Goal: Navigation & Orientation: Find specific page/section

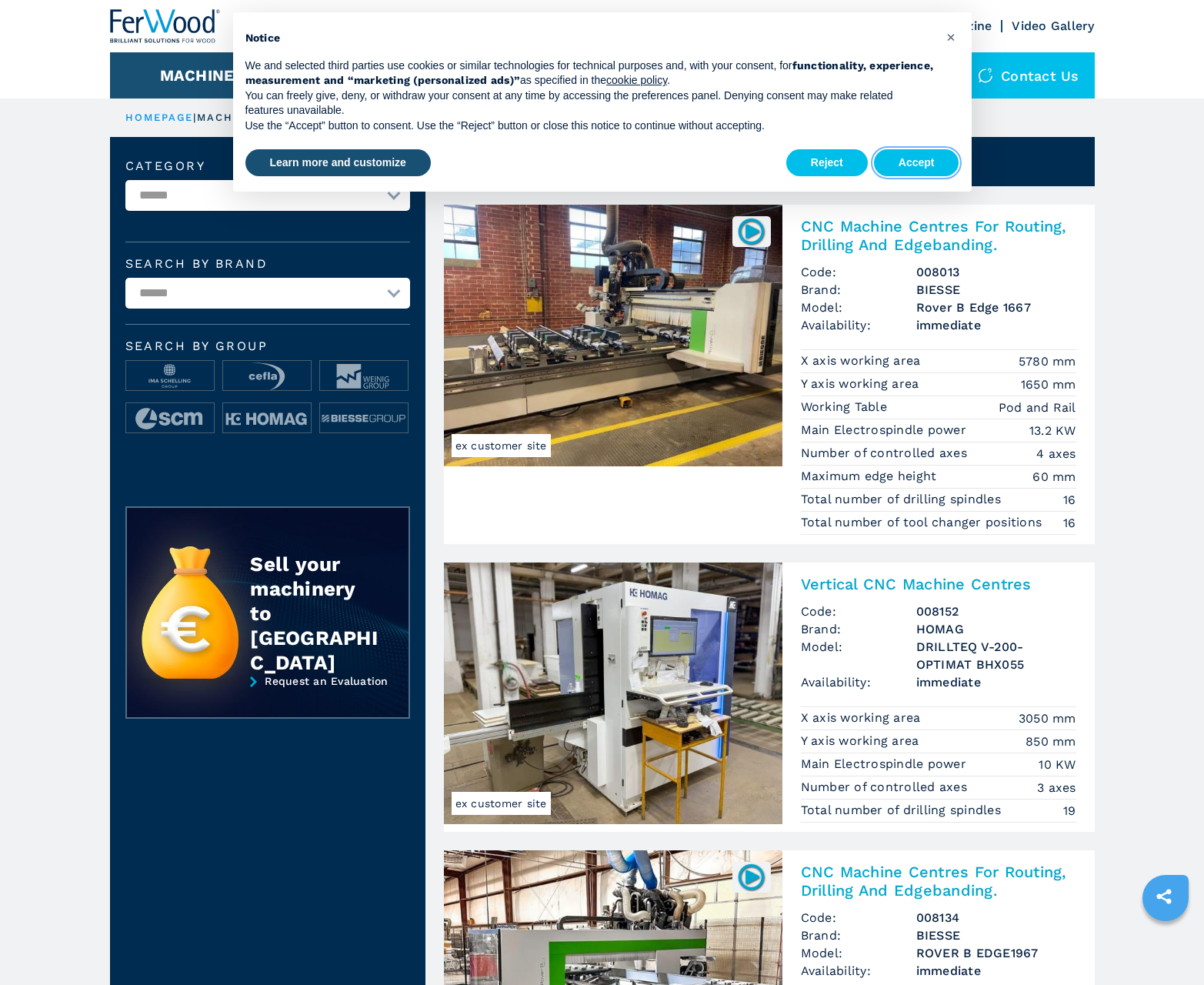
click at [917, 163] on button "Accept" at bounding box center [916, 163] width 85 height 28
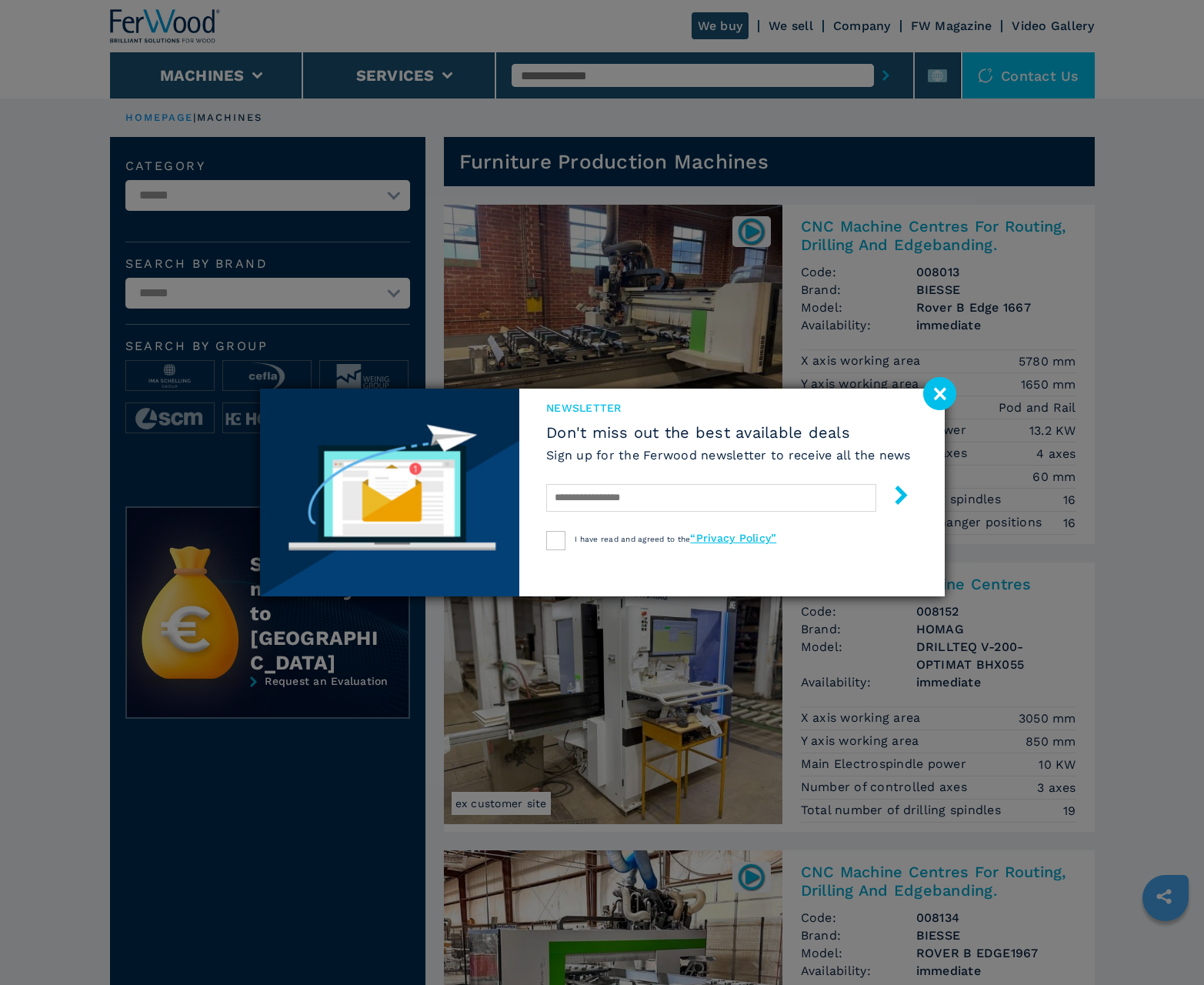
scroll to position [1539, 0]
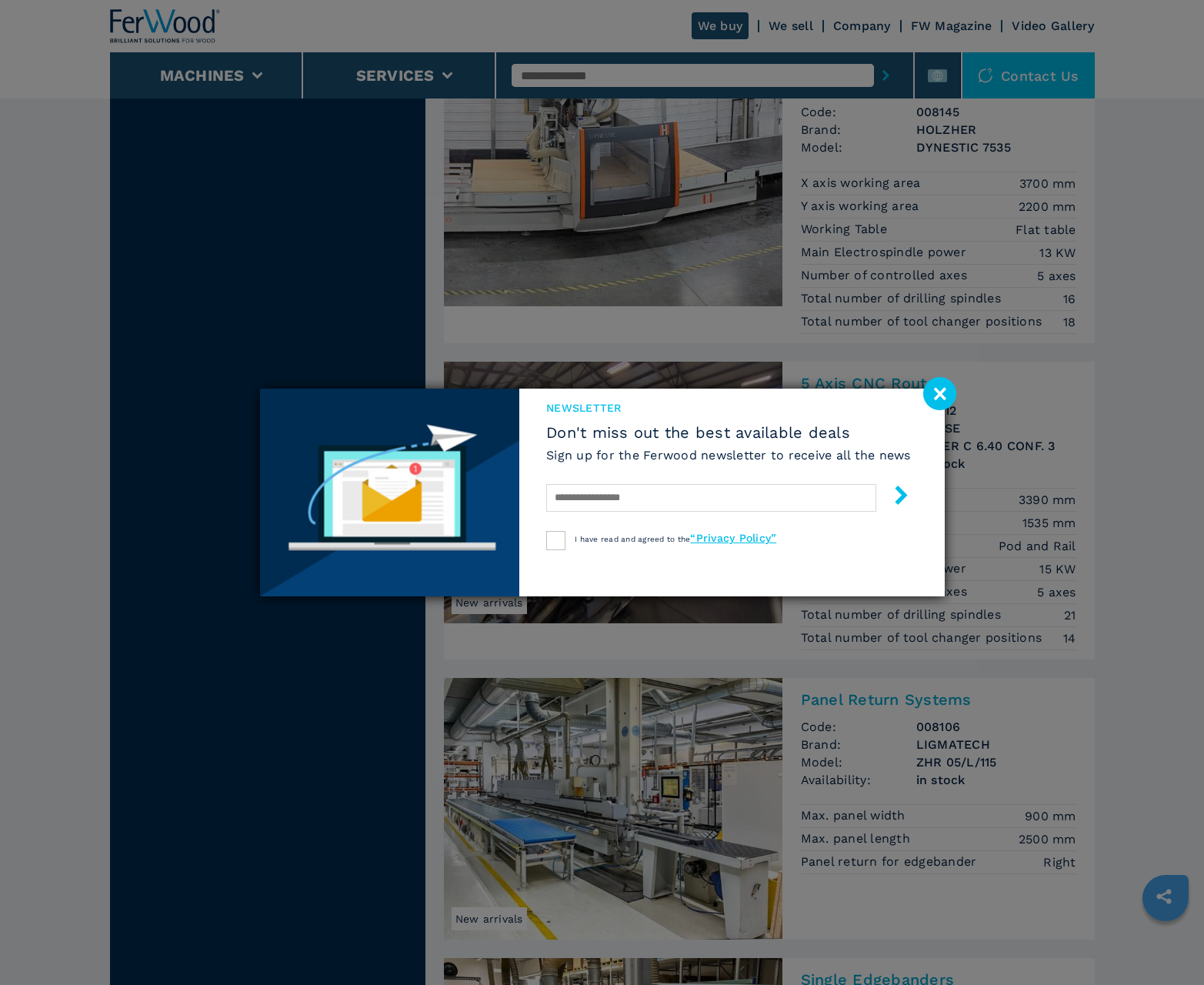
click at [939, 393] on image at bounding box center [939, 393] width 33 height 33
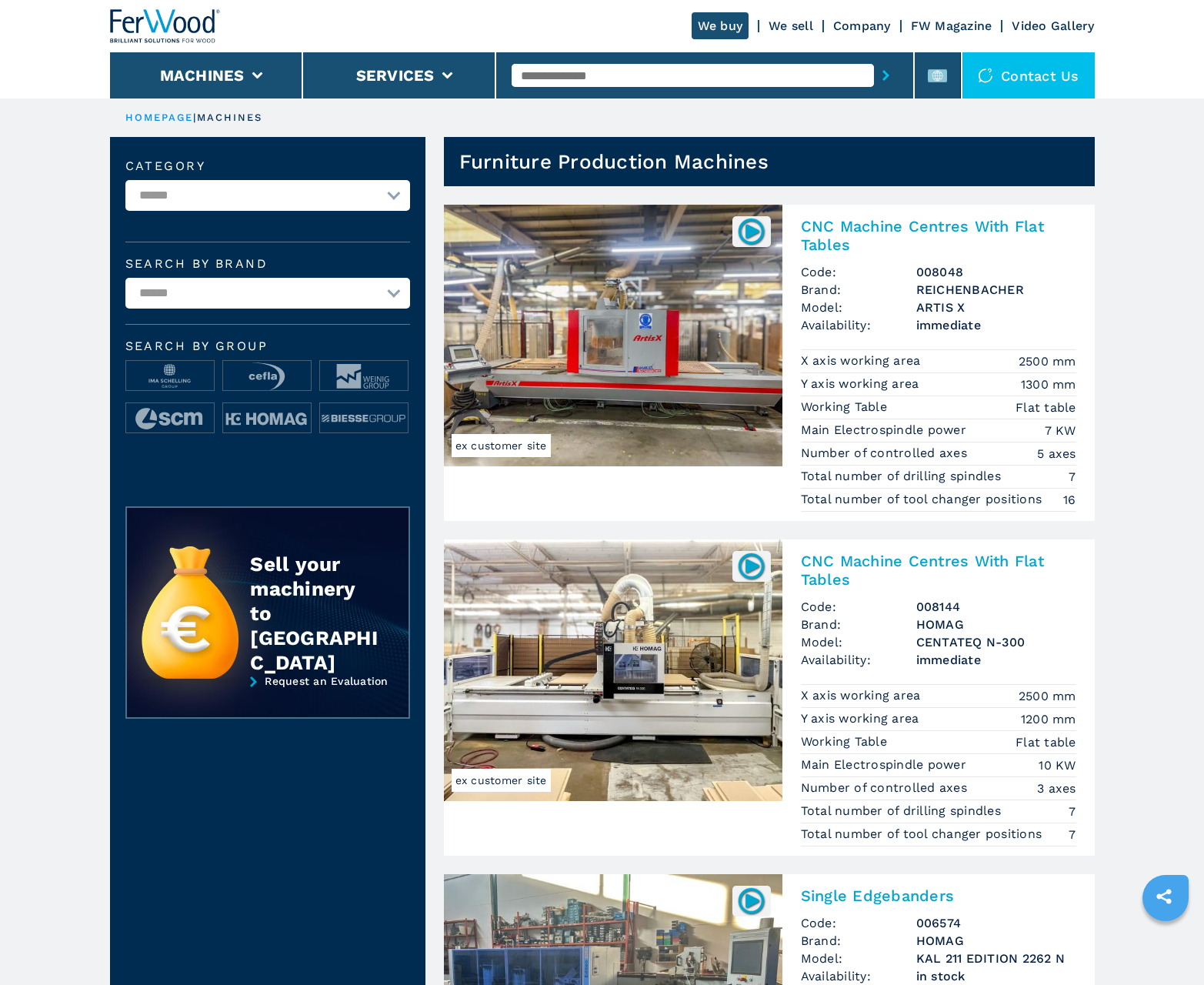
scroll to position [1539, 0]
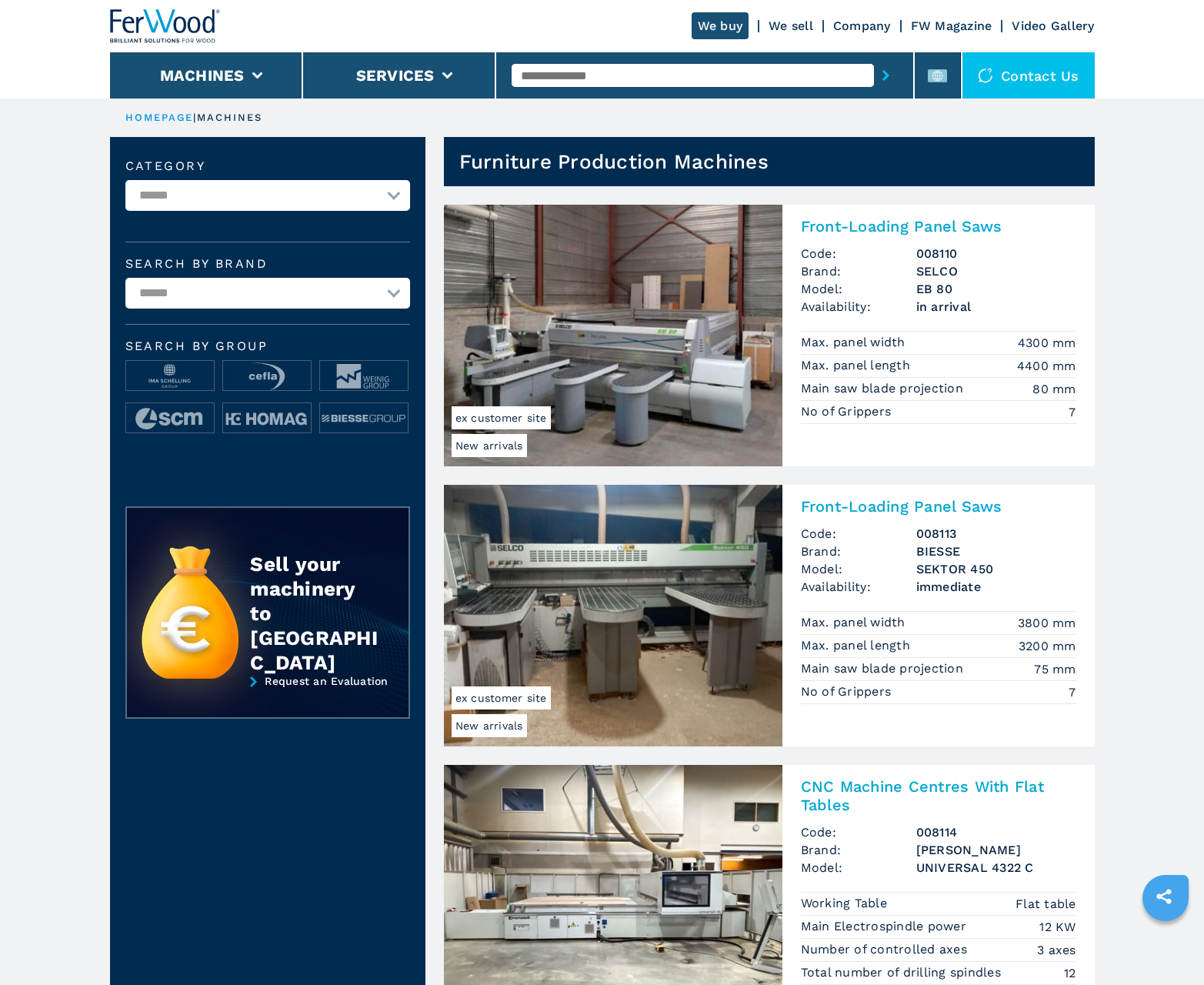
scroll to position [1539, 0]
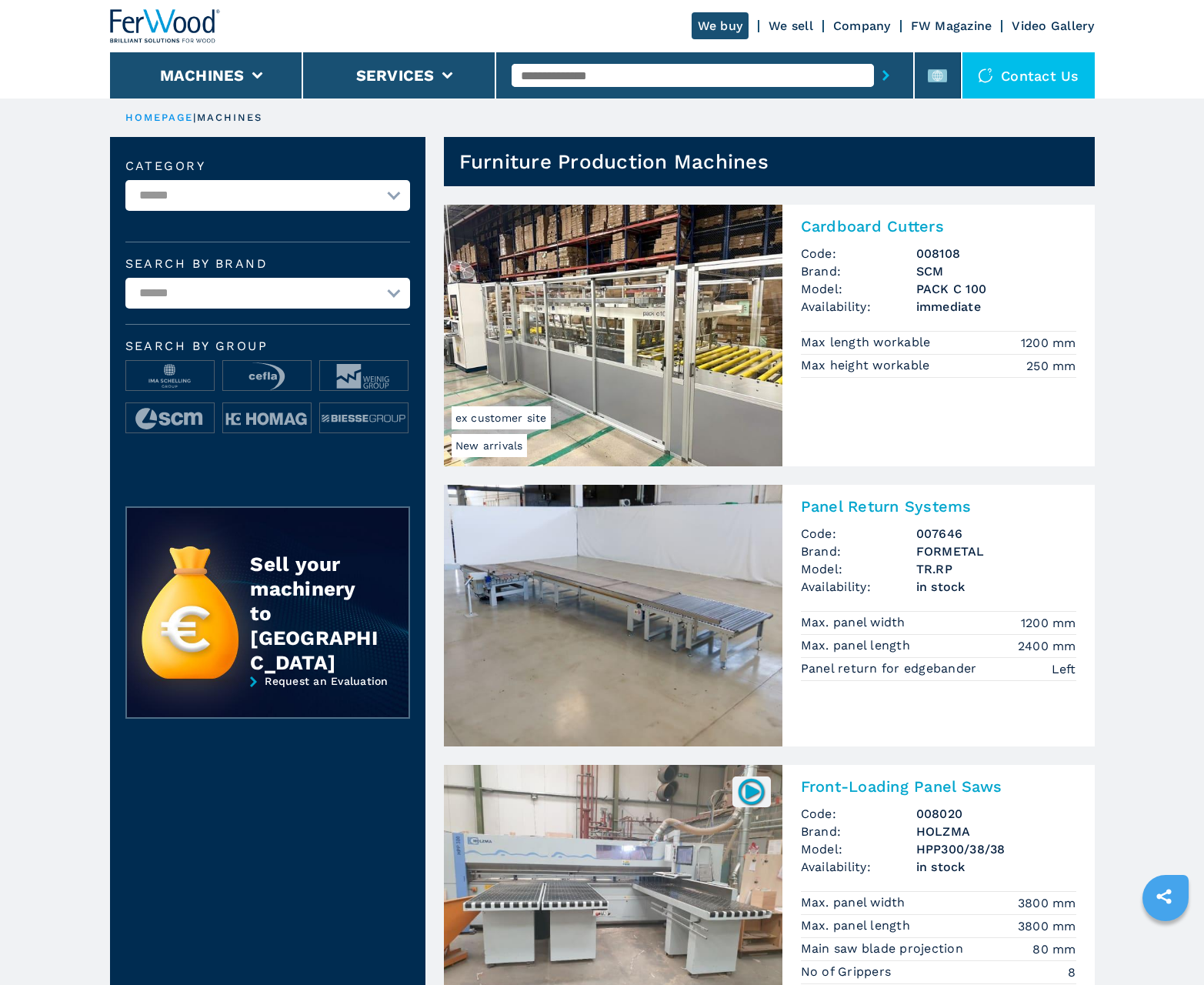
scroll to position [1539, 0]
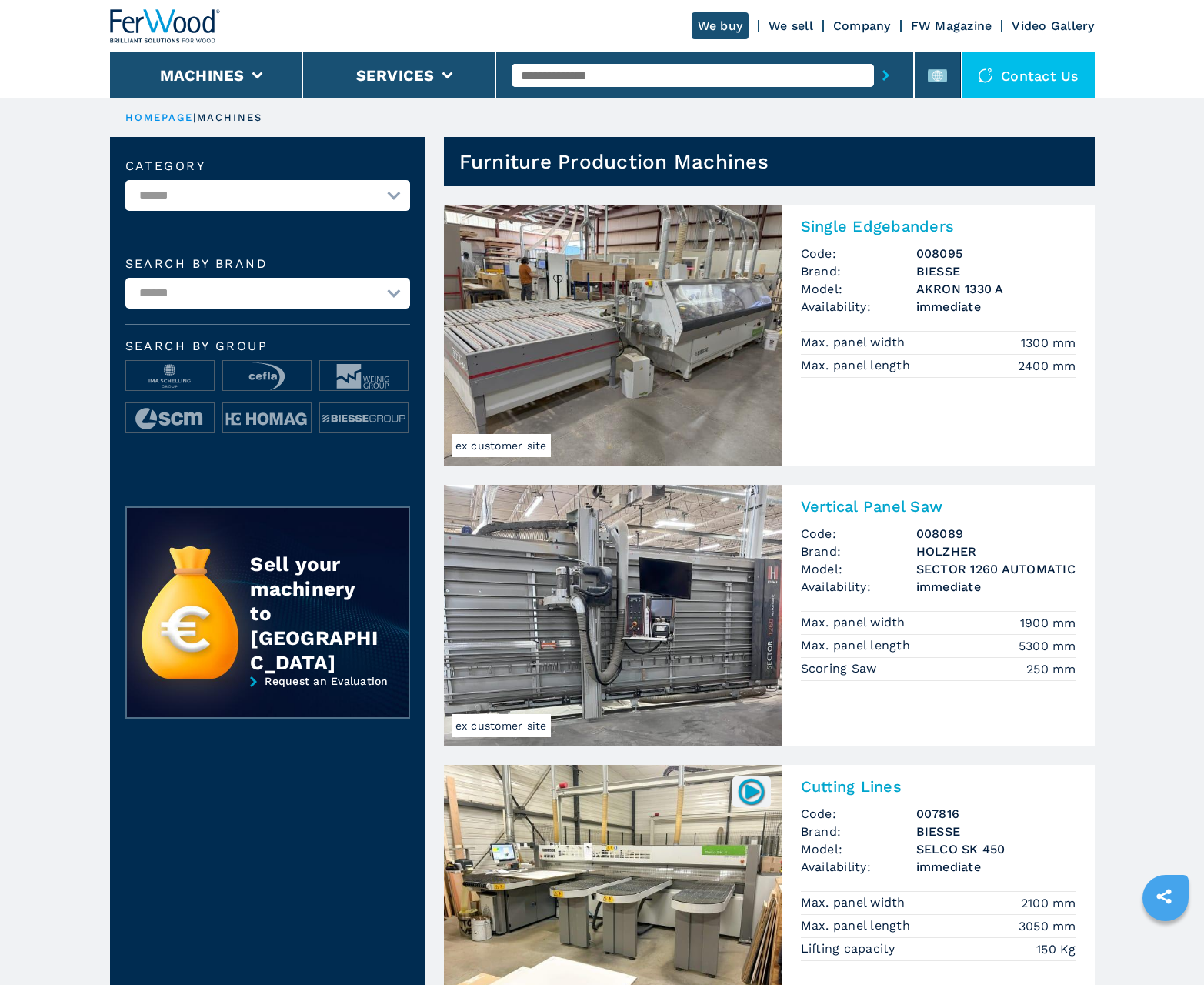
scroll to position [1539, 0]
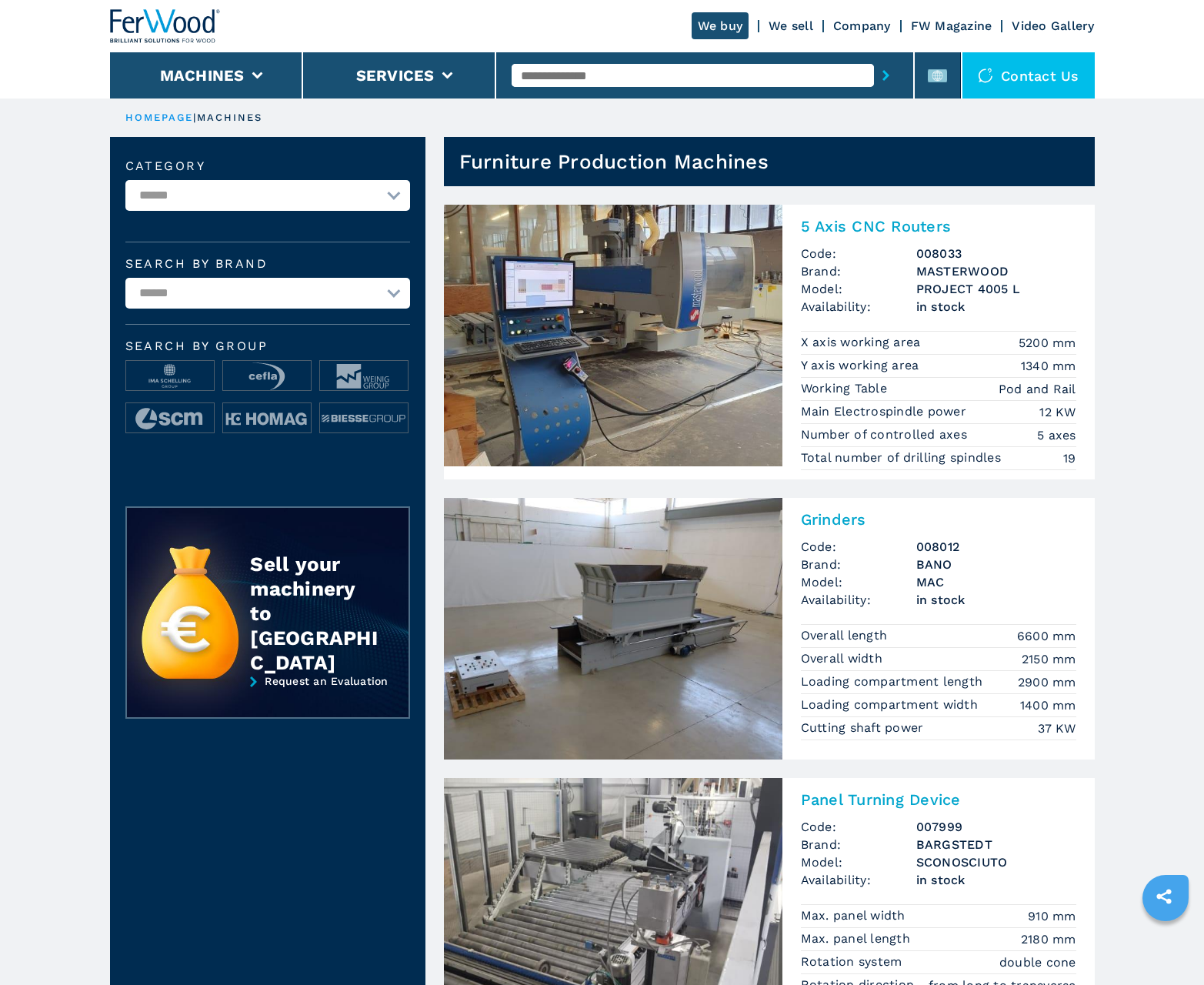
scroll to position [1539, 0]
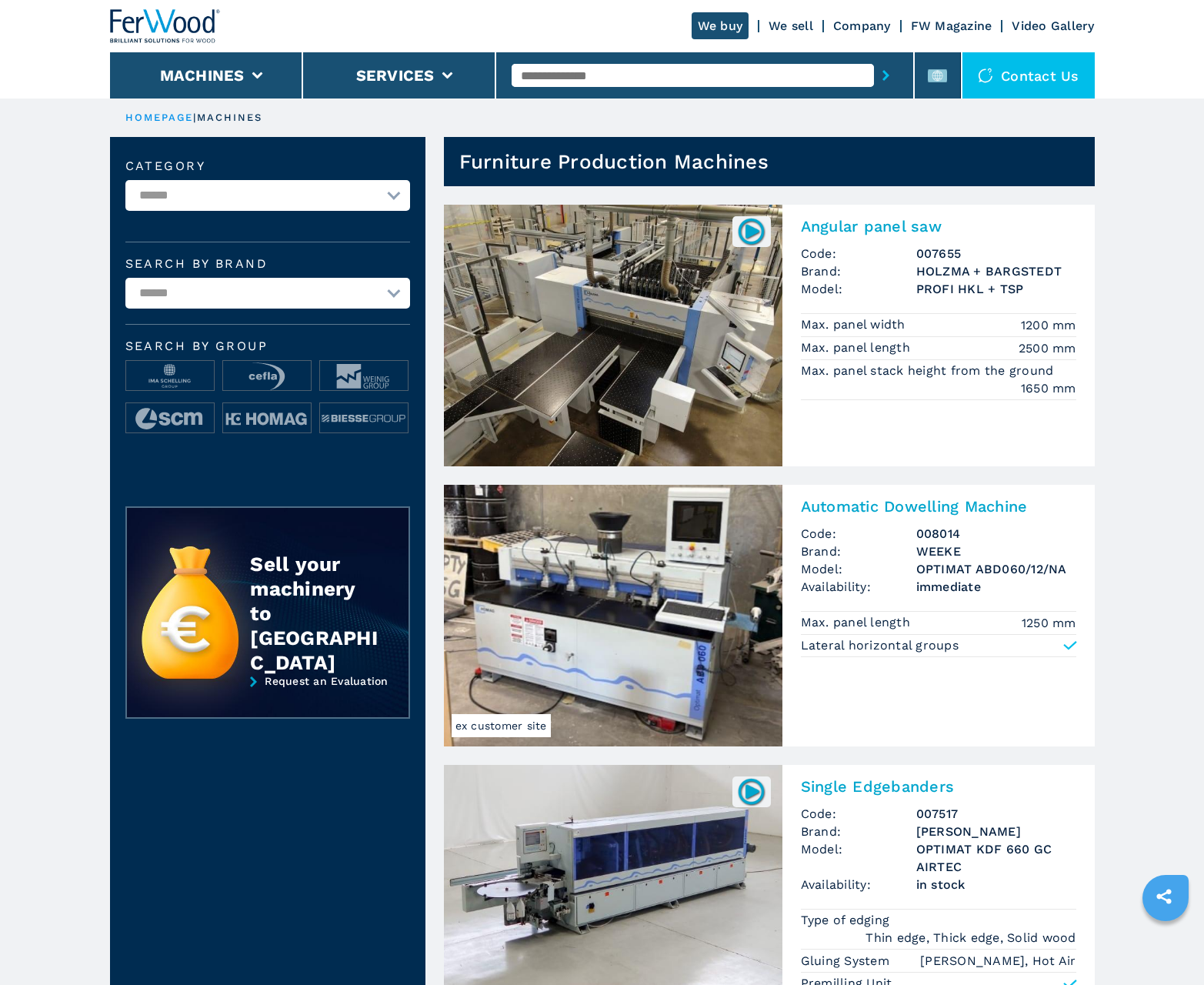
scroll to position [1539, 0]
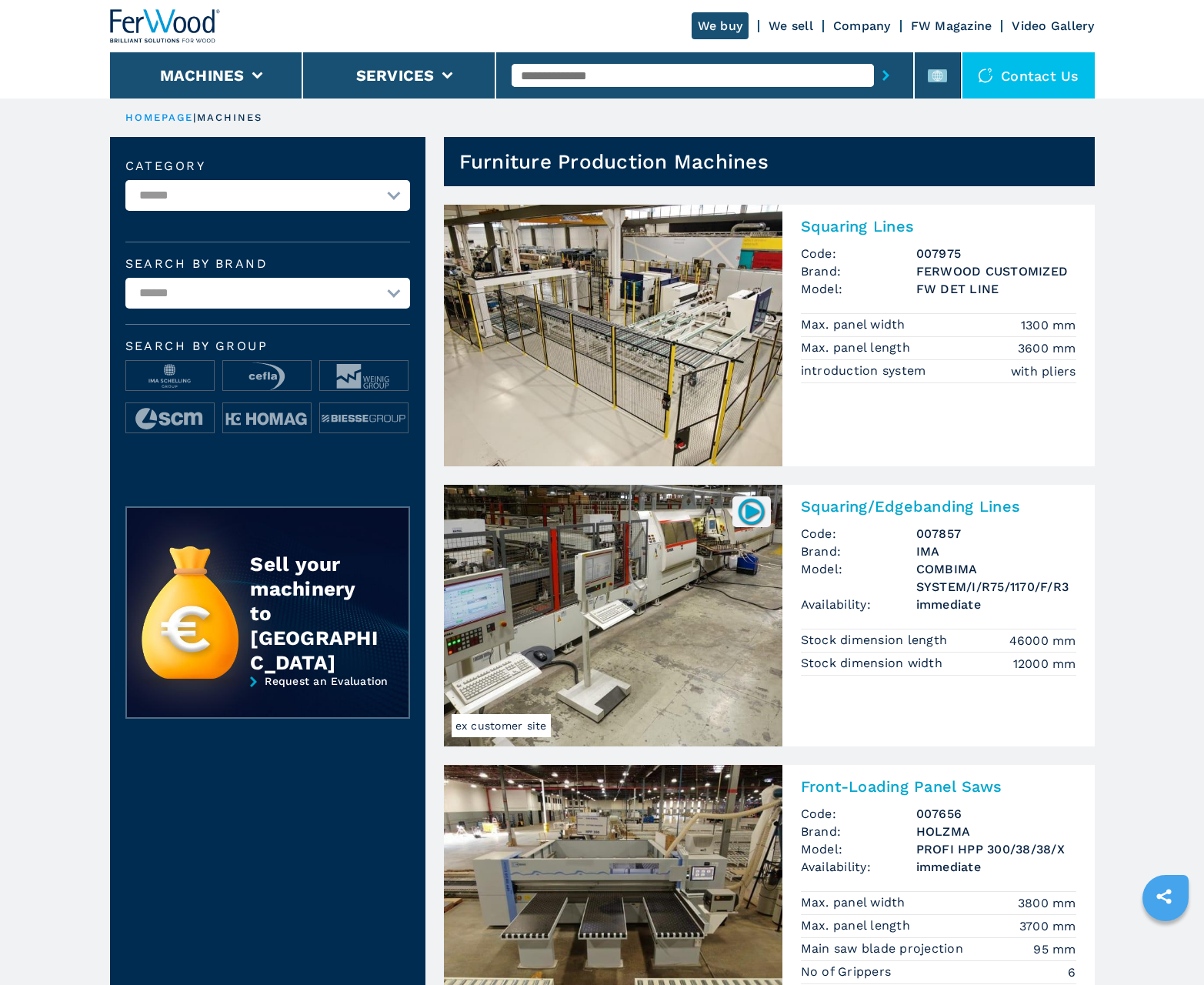
scroll to position [1539, 0]
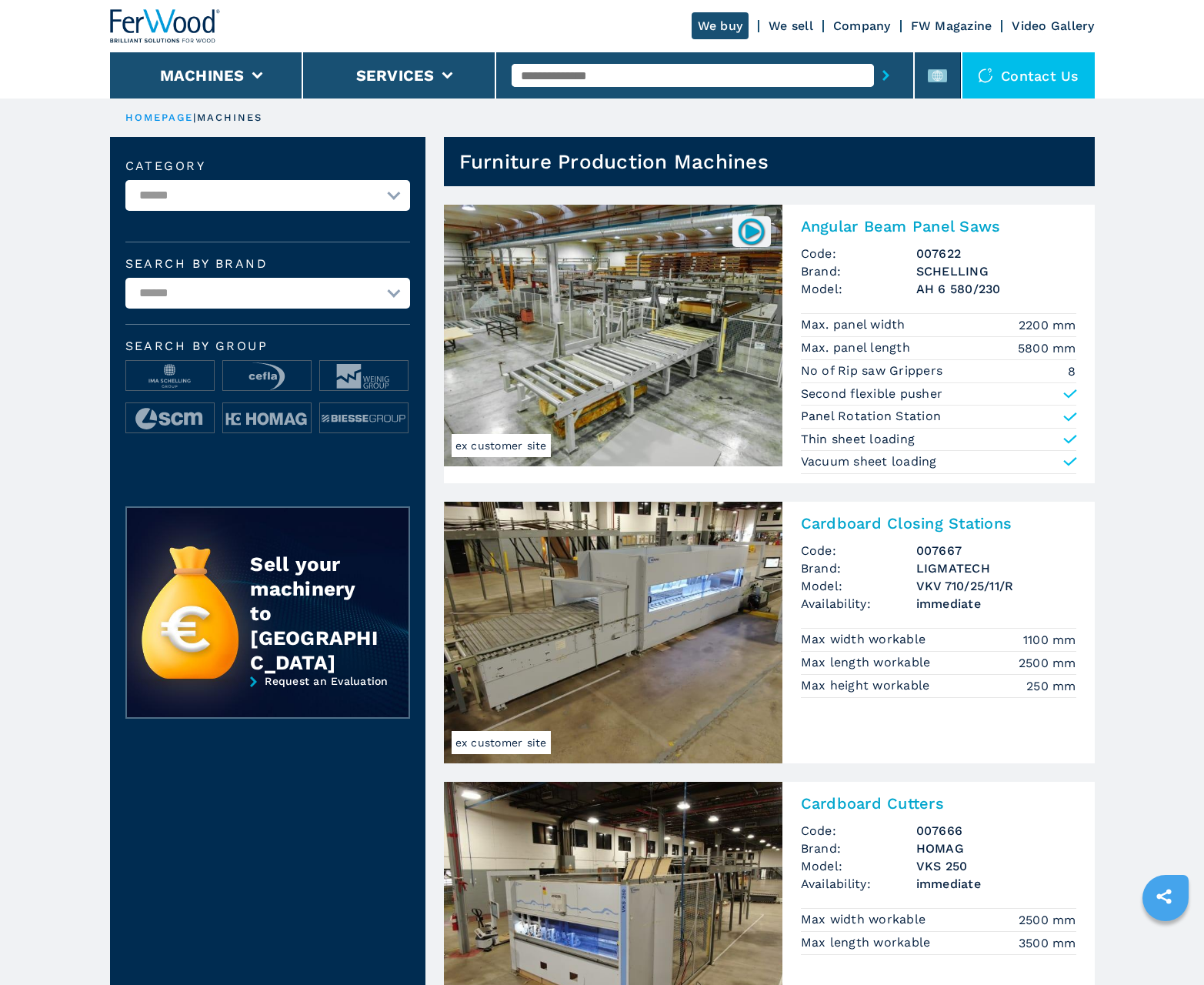
scroll to position [1539, 0]
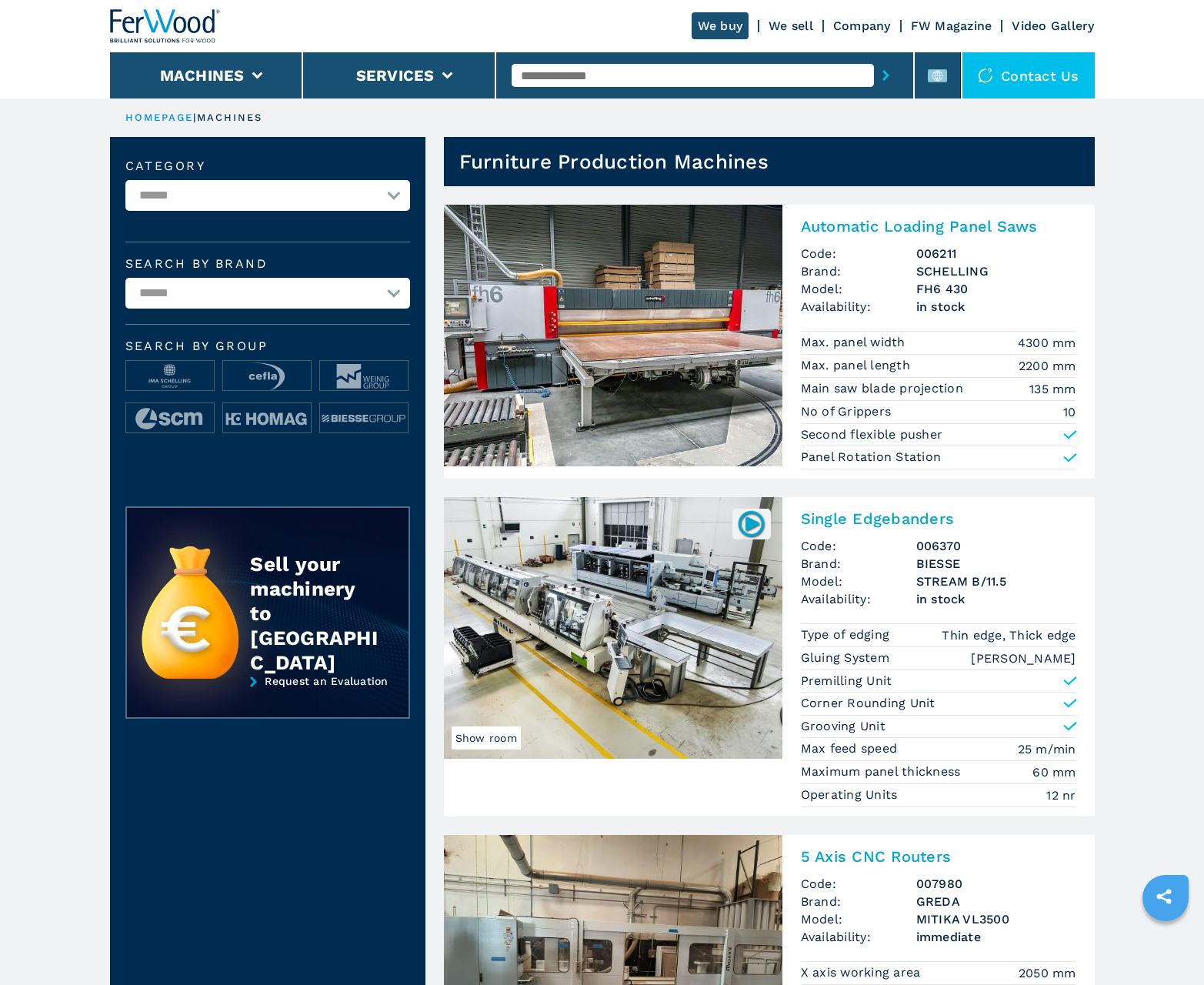
scroll to position [1539, 0]
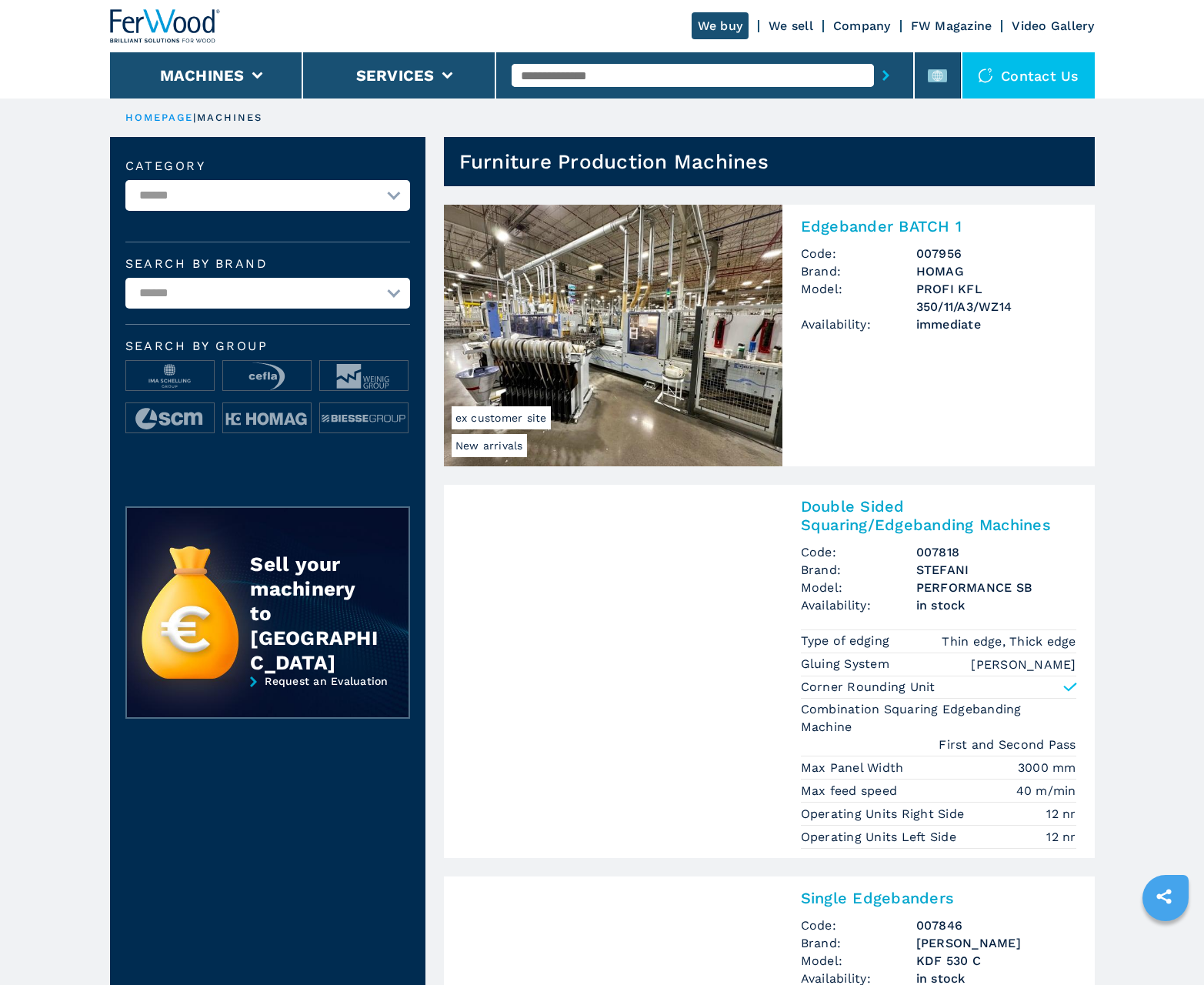
scroll to position [1539, 0]
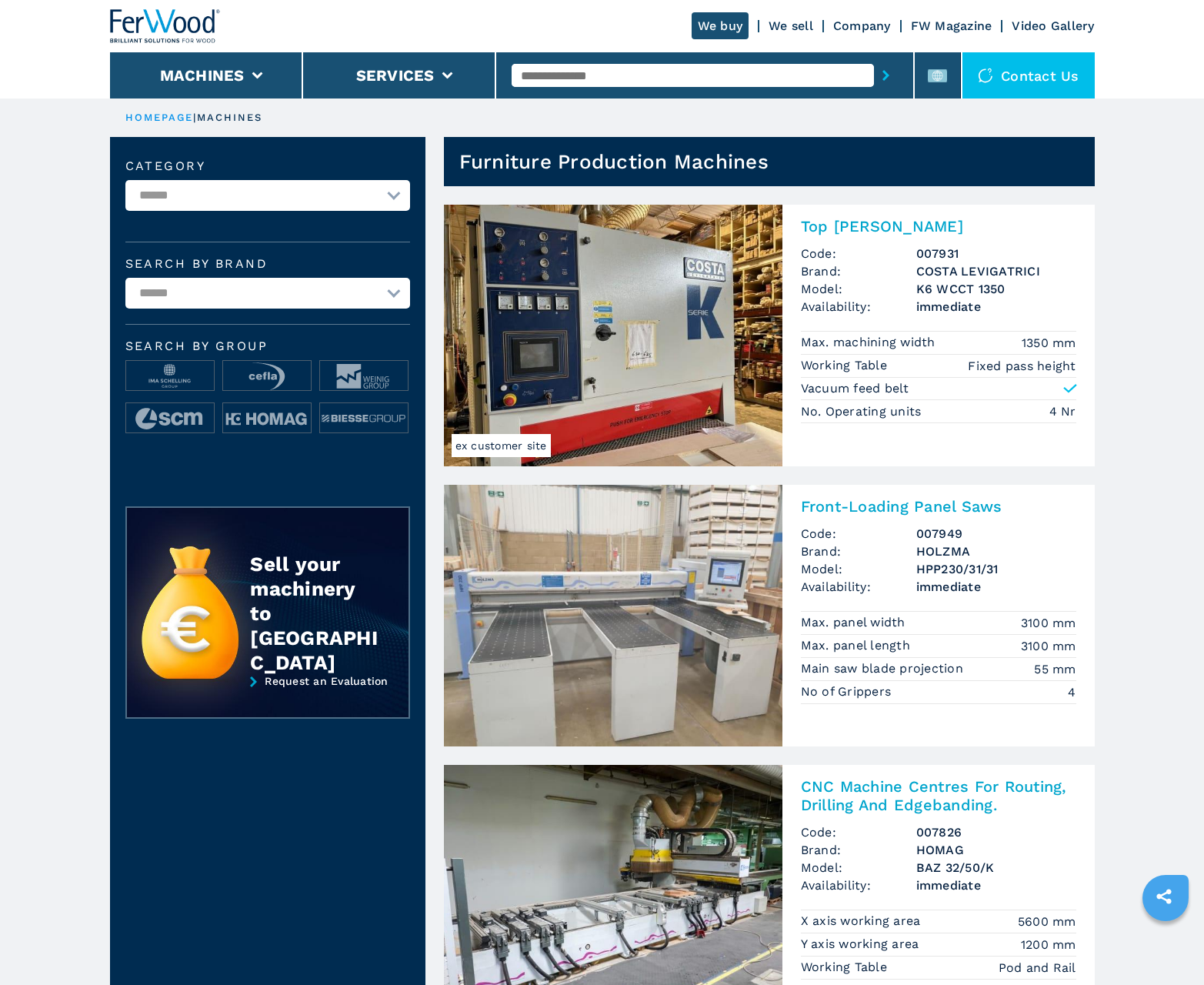
scroll to position [1539, 0]
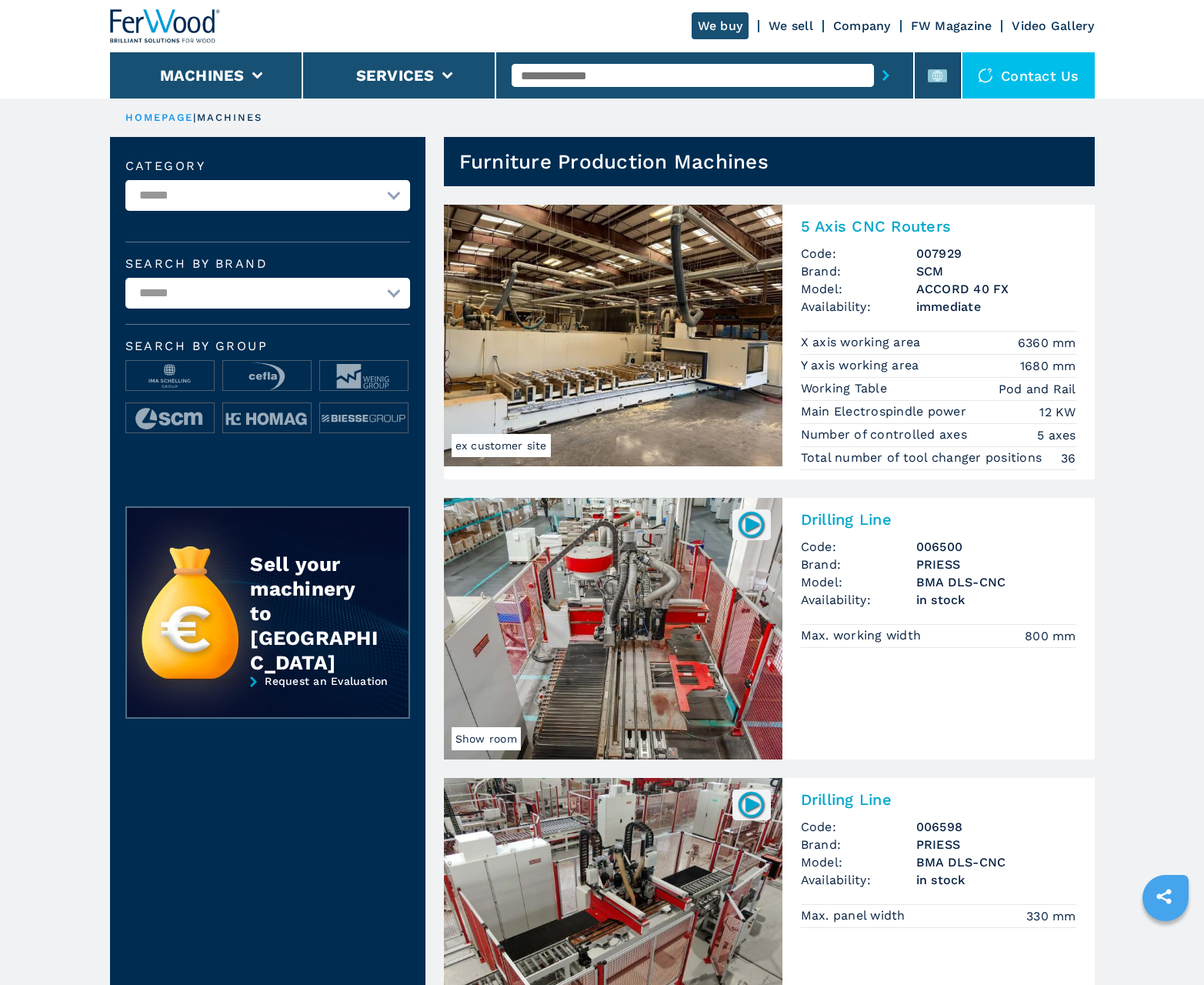
scroll to position [1539, 0]
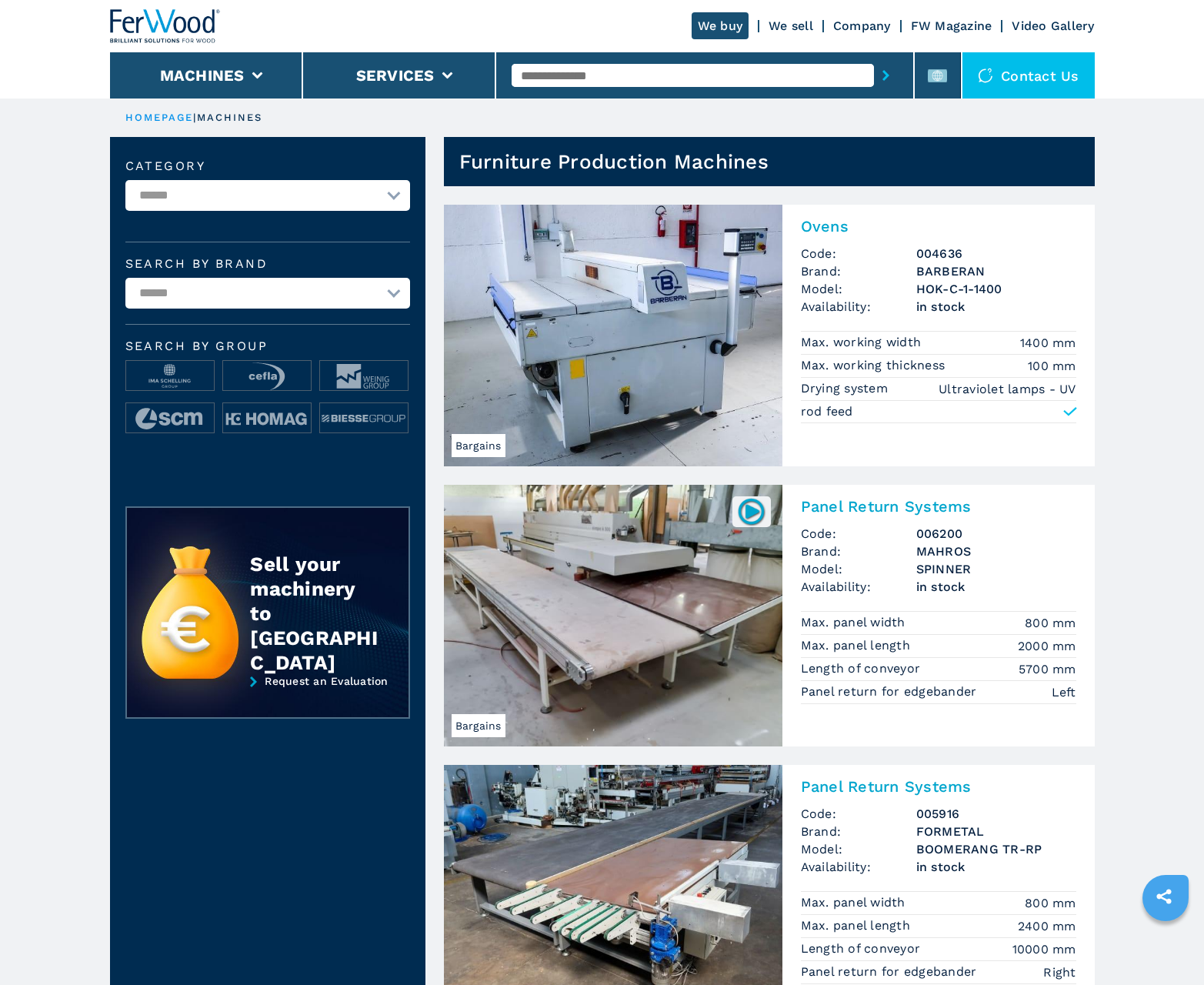
scroll to position [1539, 0]
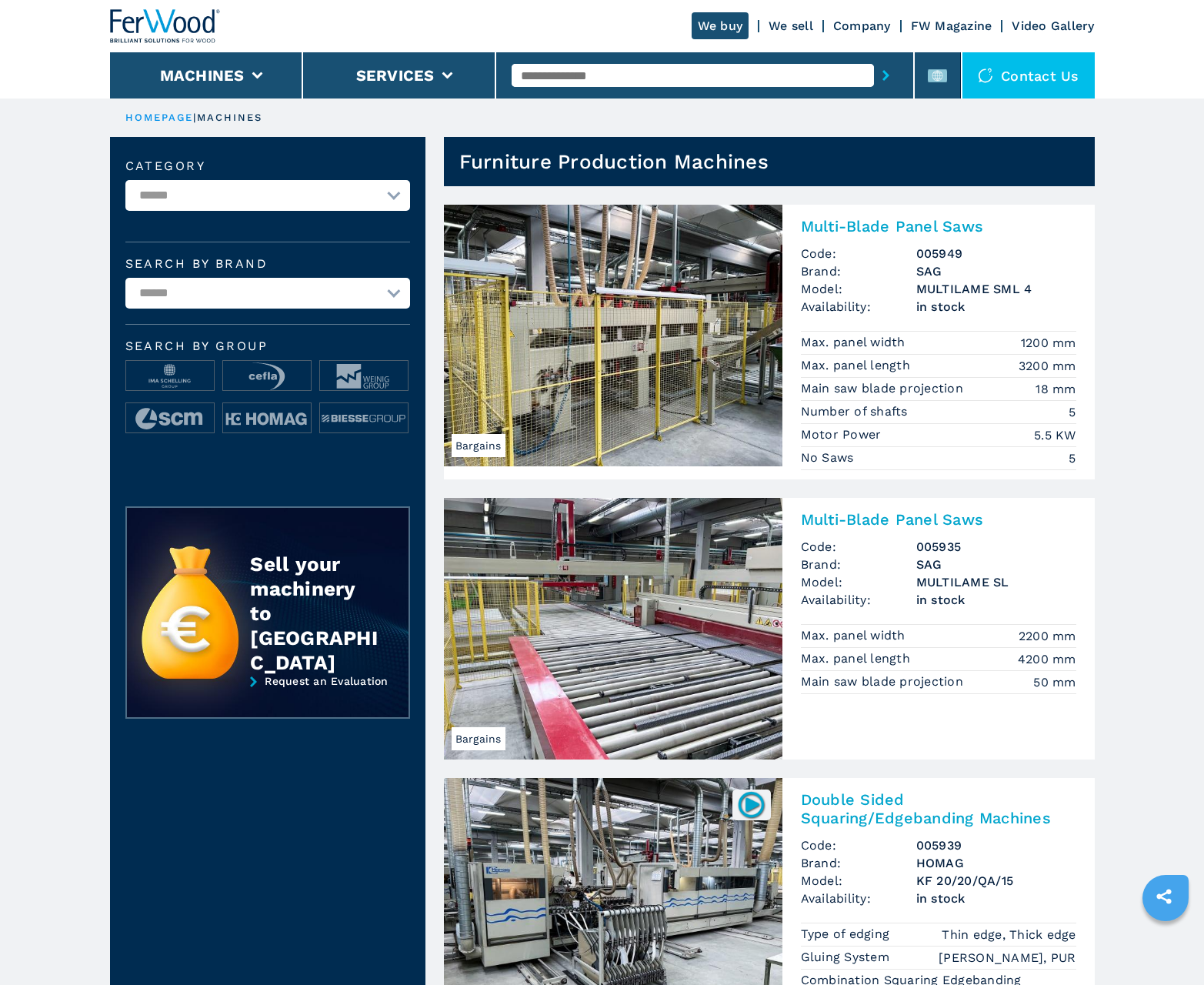
scroll to position [1539, 0]
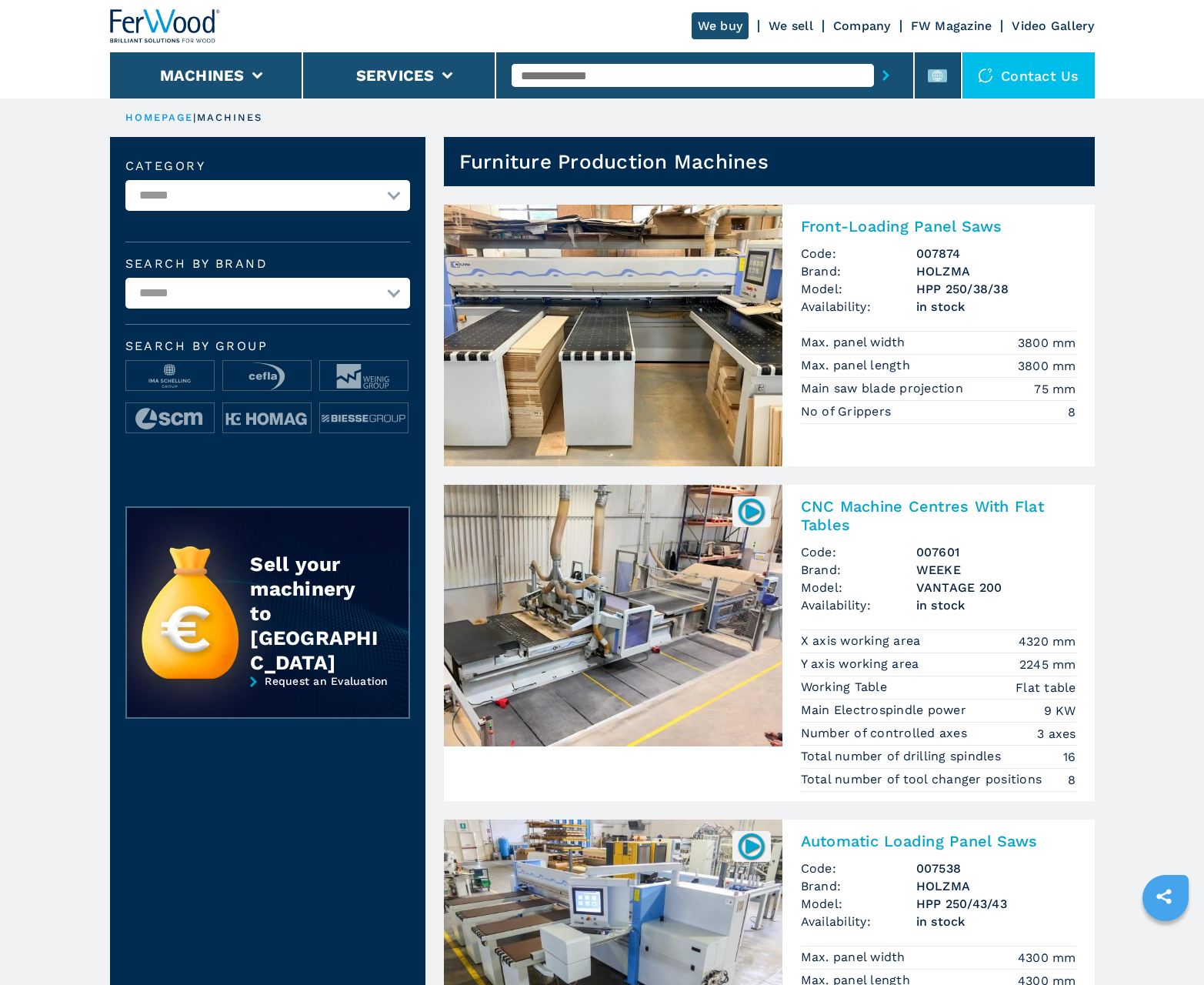
scroll to position [1539, 0]
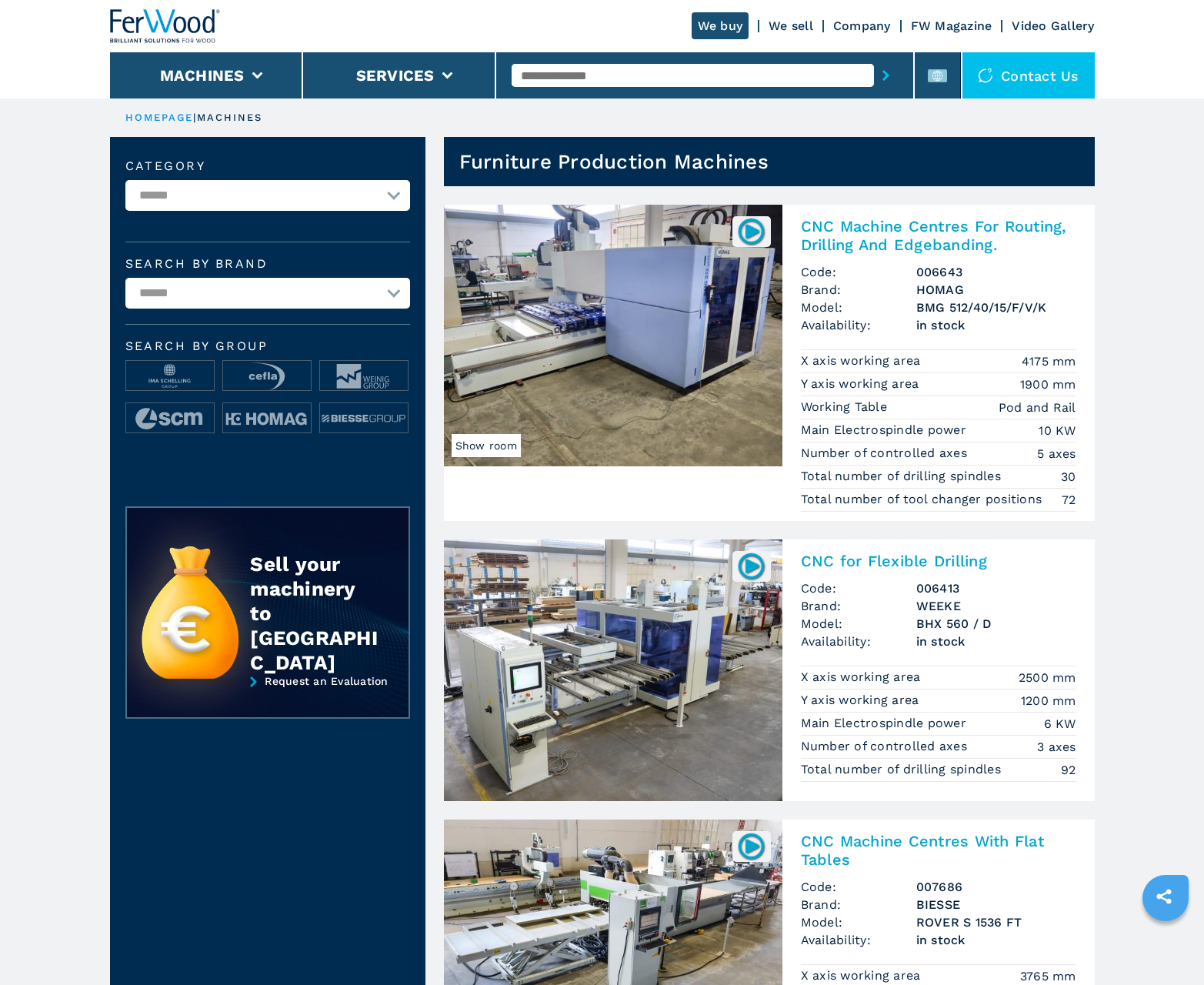
scroll to position [1539, 0]
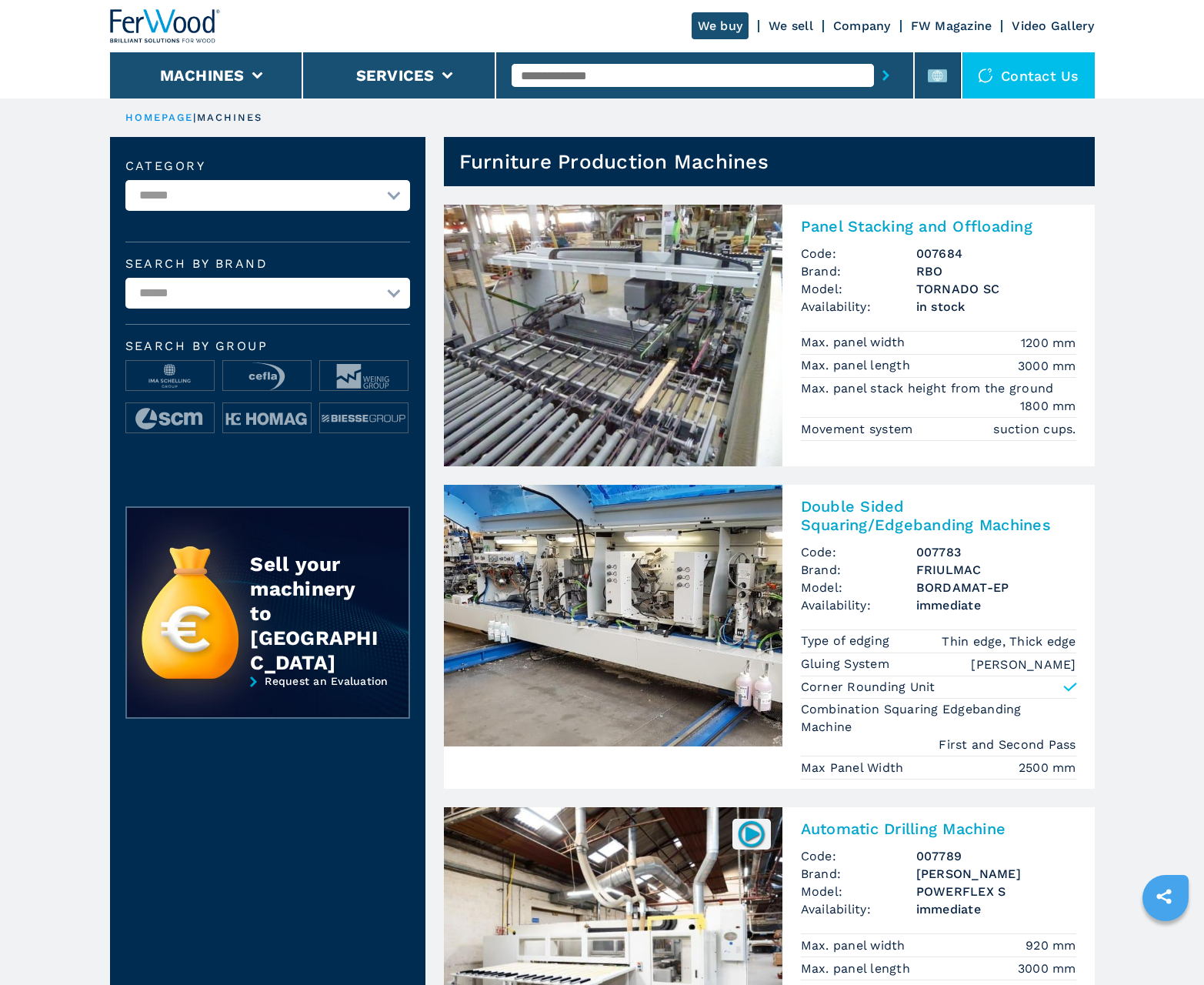
scroll to position [1539, 0]
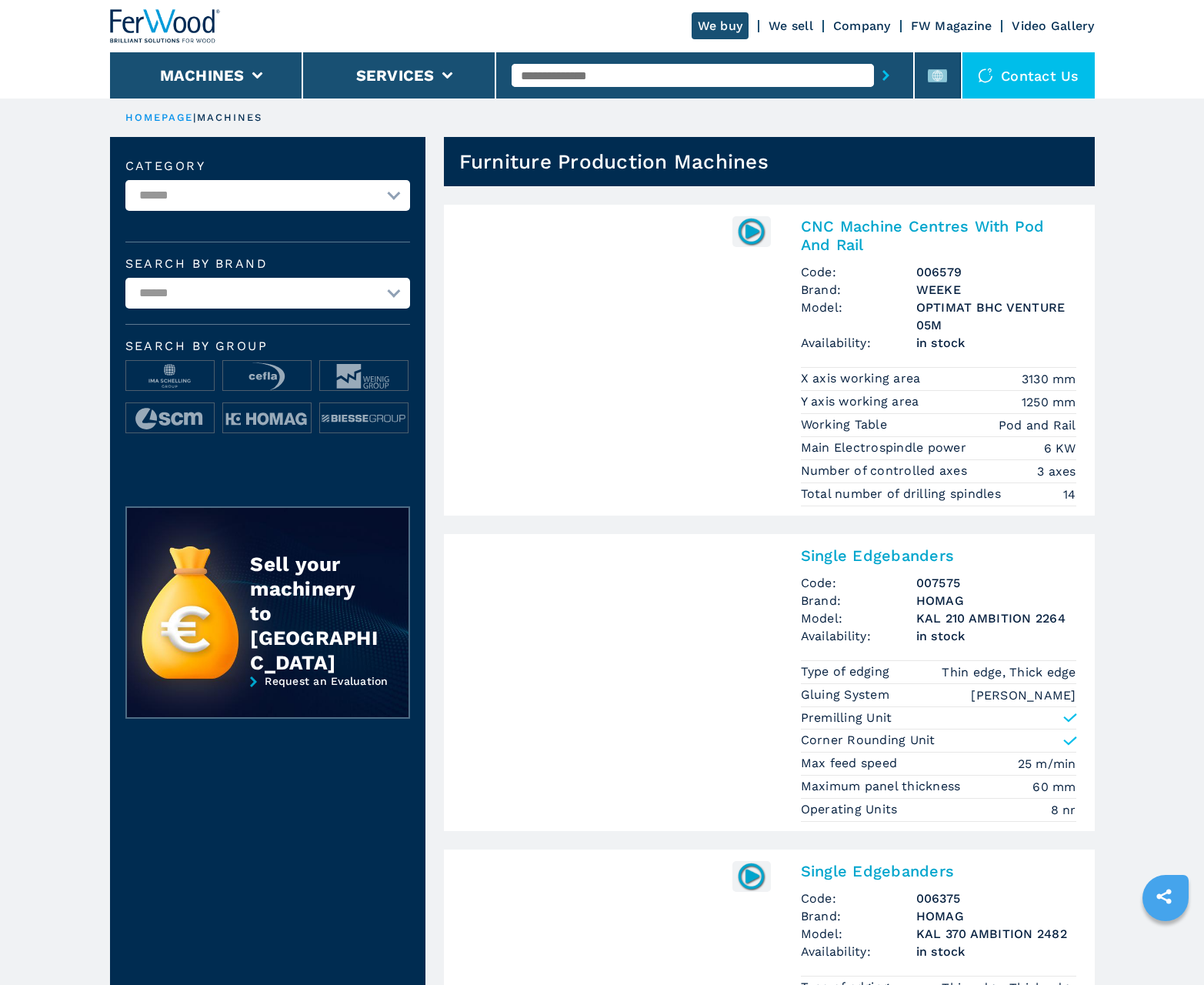
scroll to position [1539, 0]
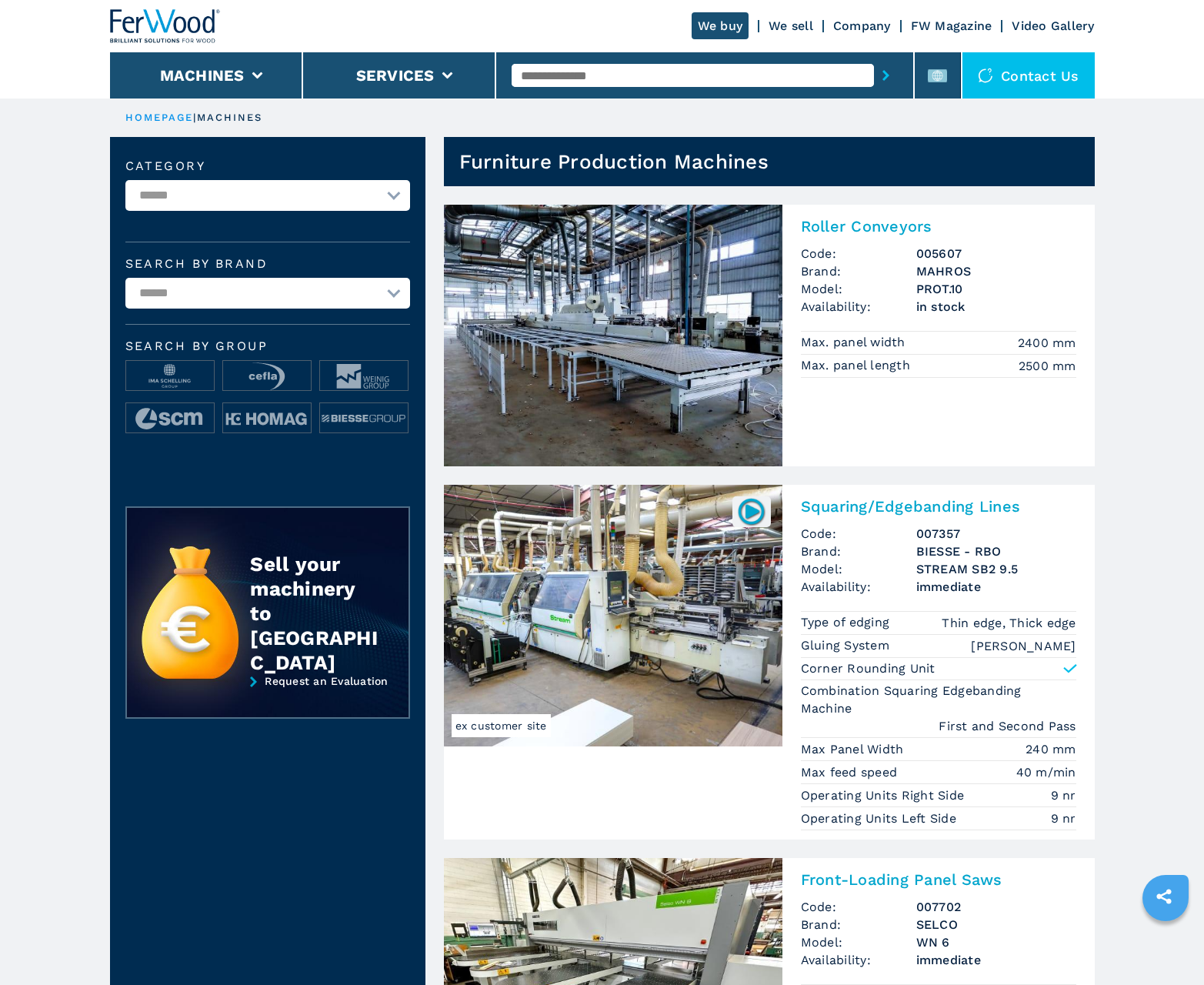
scroll to position [1539, 0]
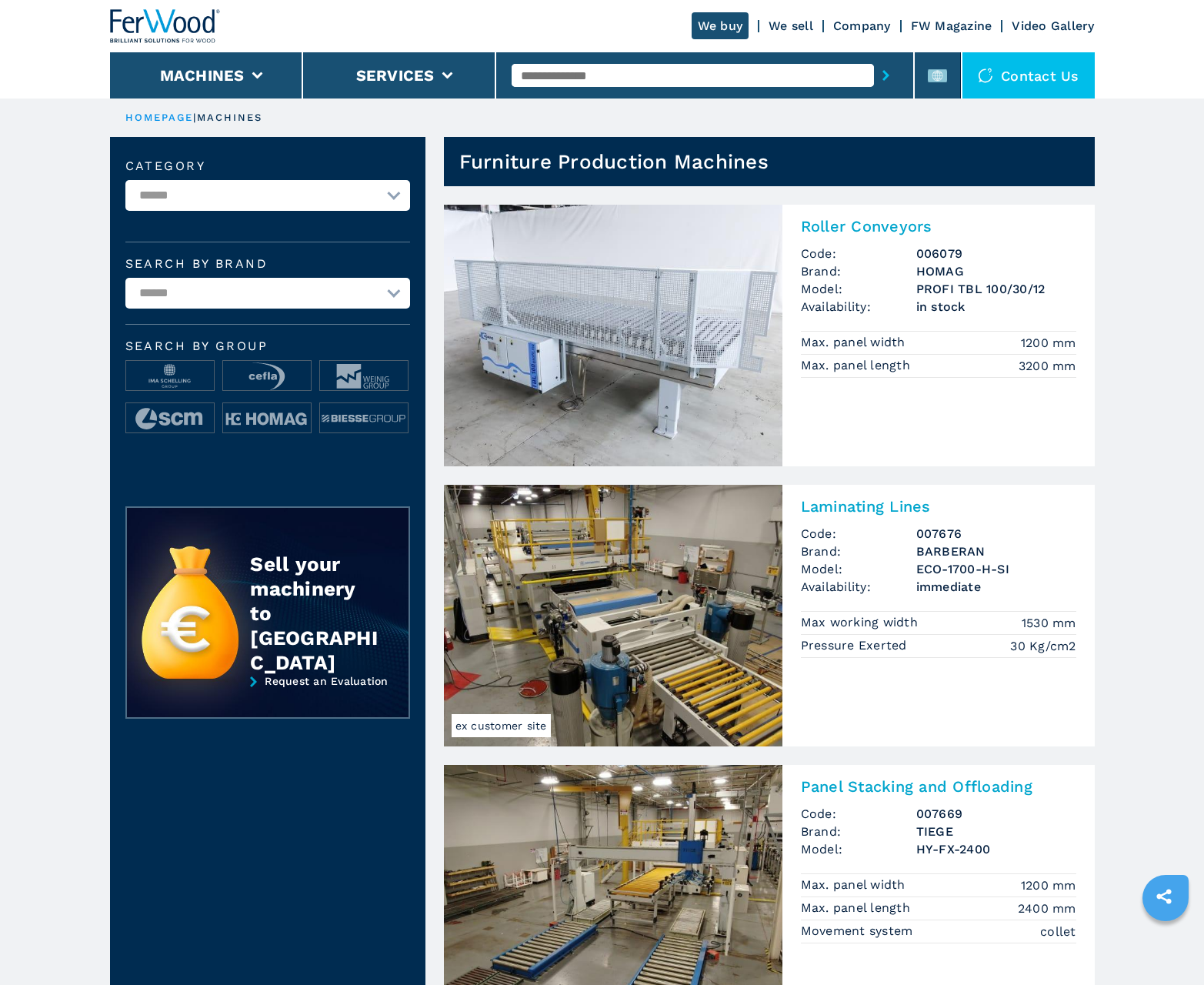
scroll to position [1539, 0]
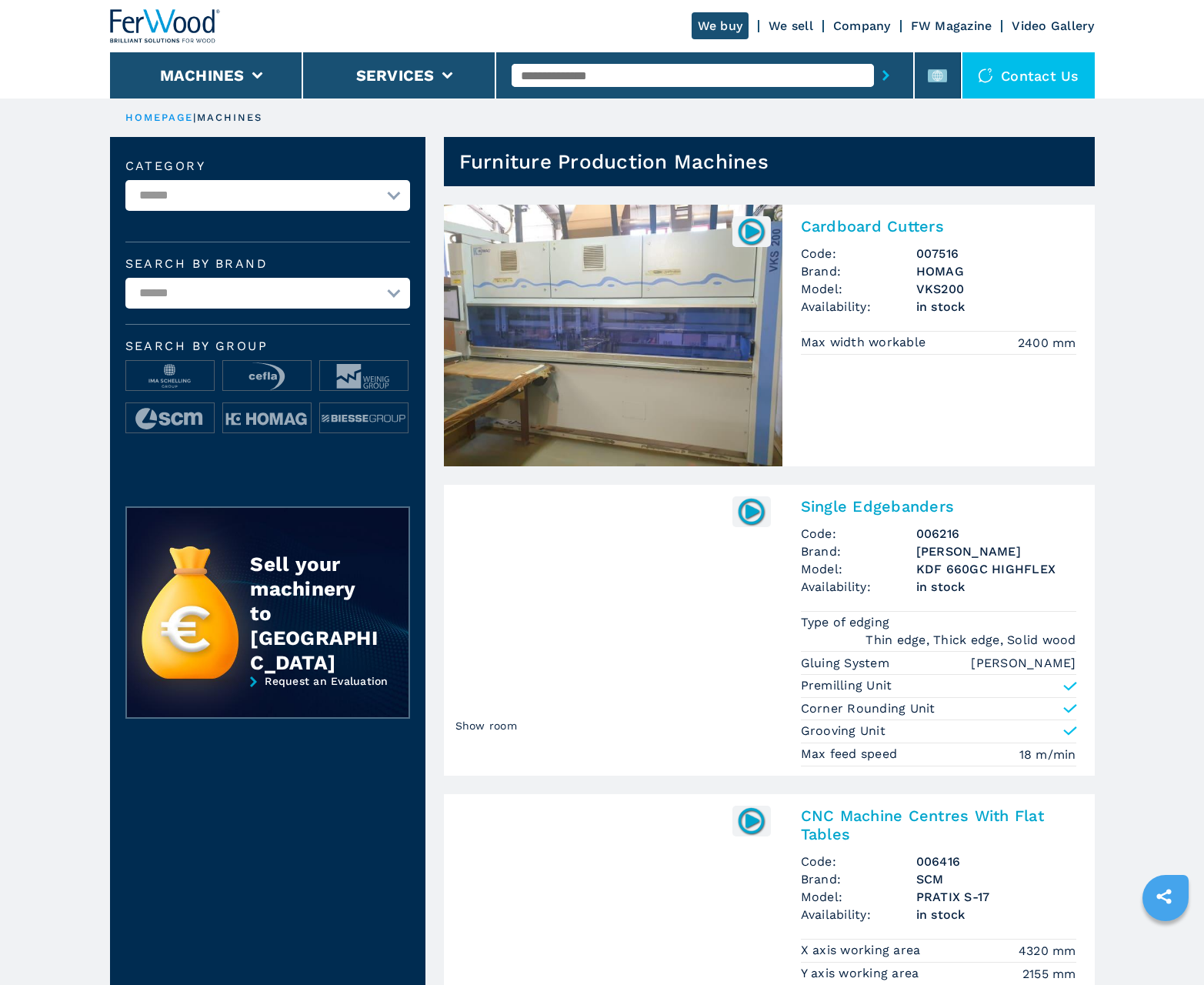
scroll to position [1539, 0]
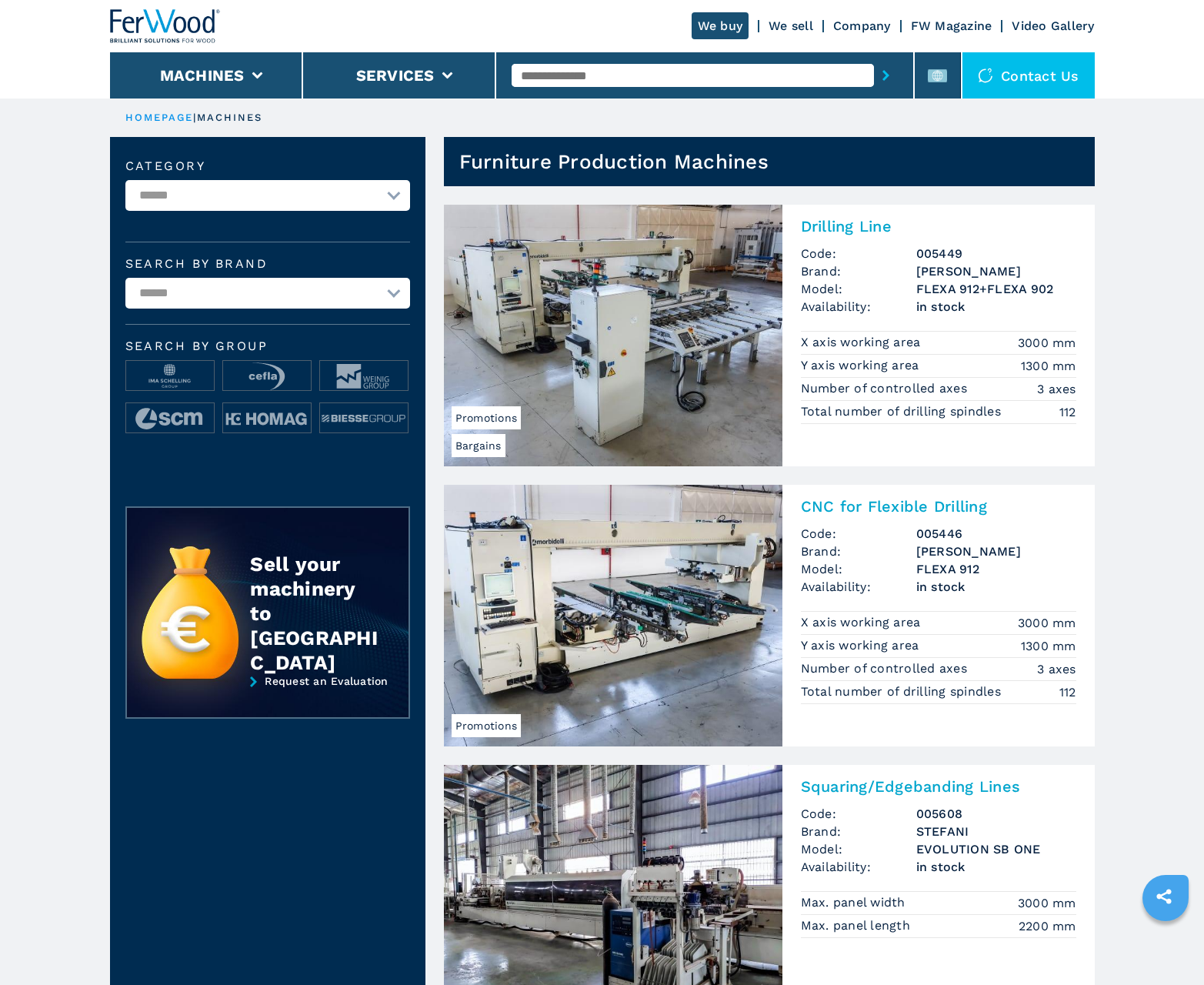
scroll to position [1539, 0]
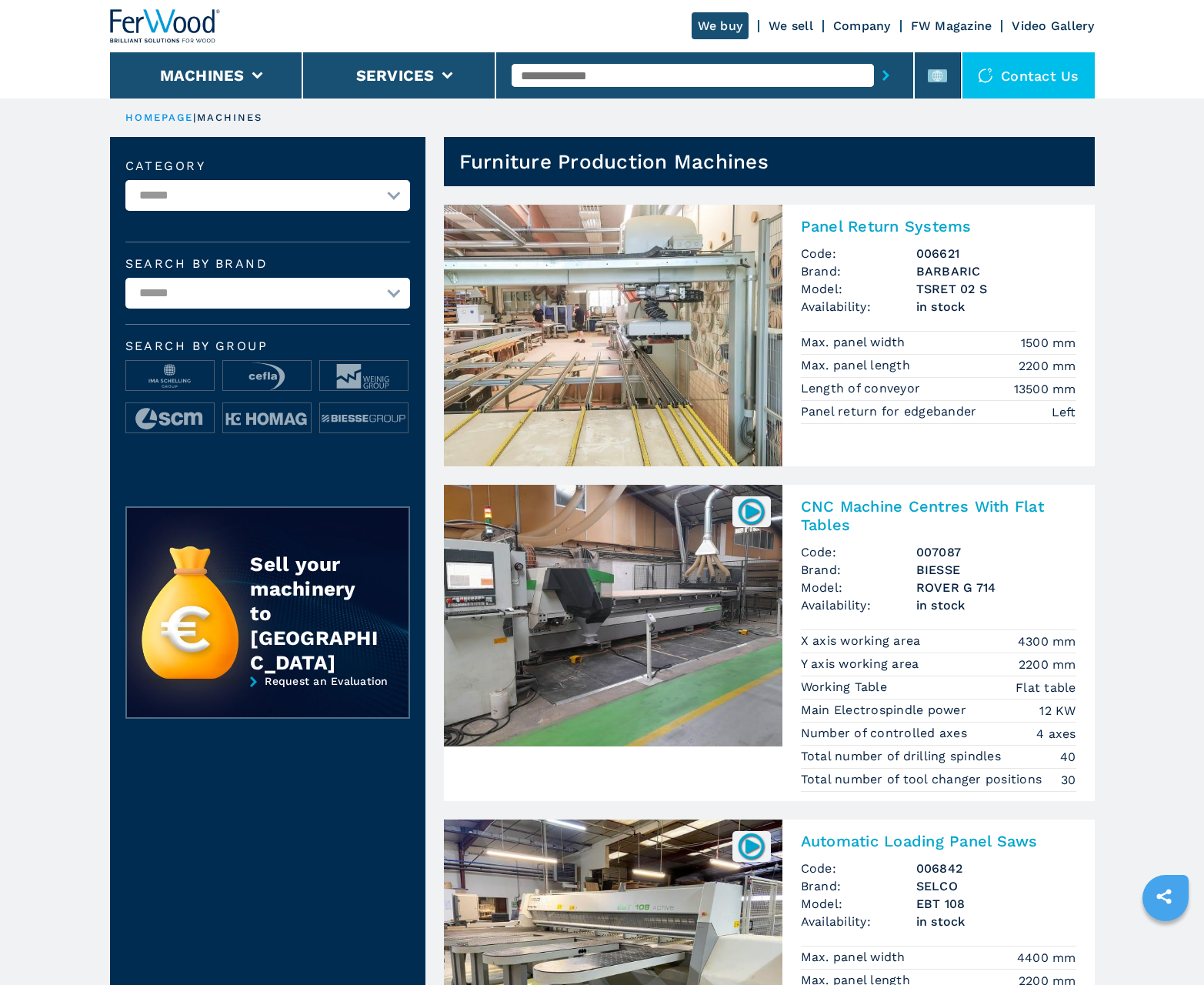
scroll to position [1539, 0]
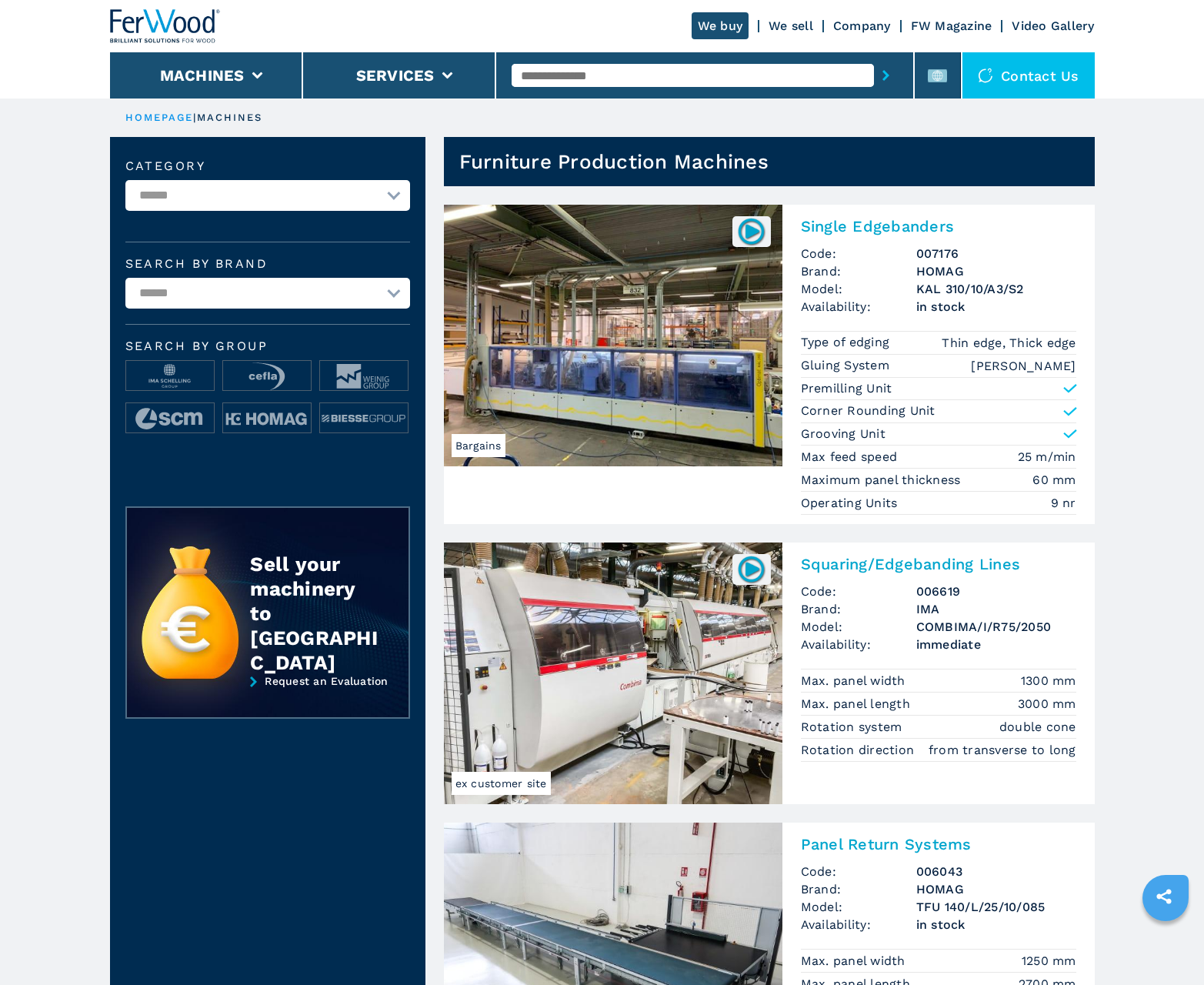
scroll to position [1539, 0]
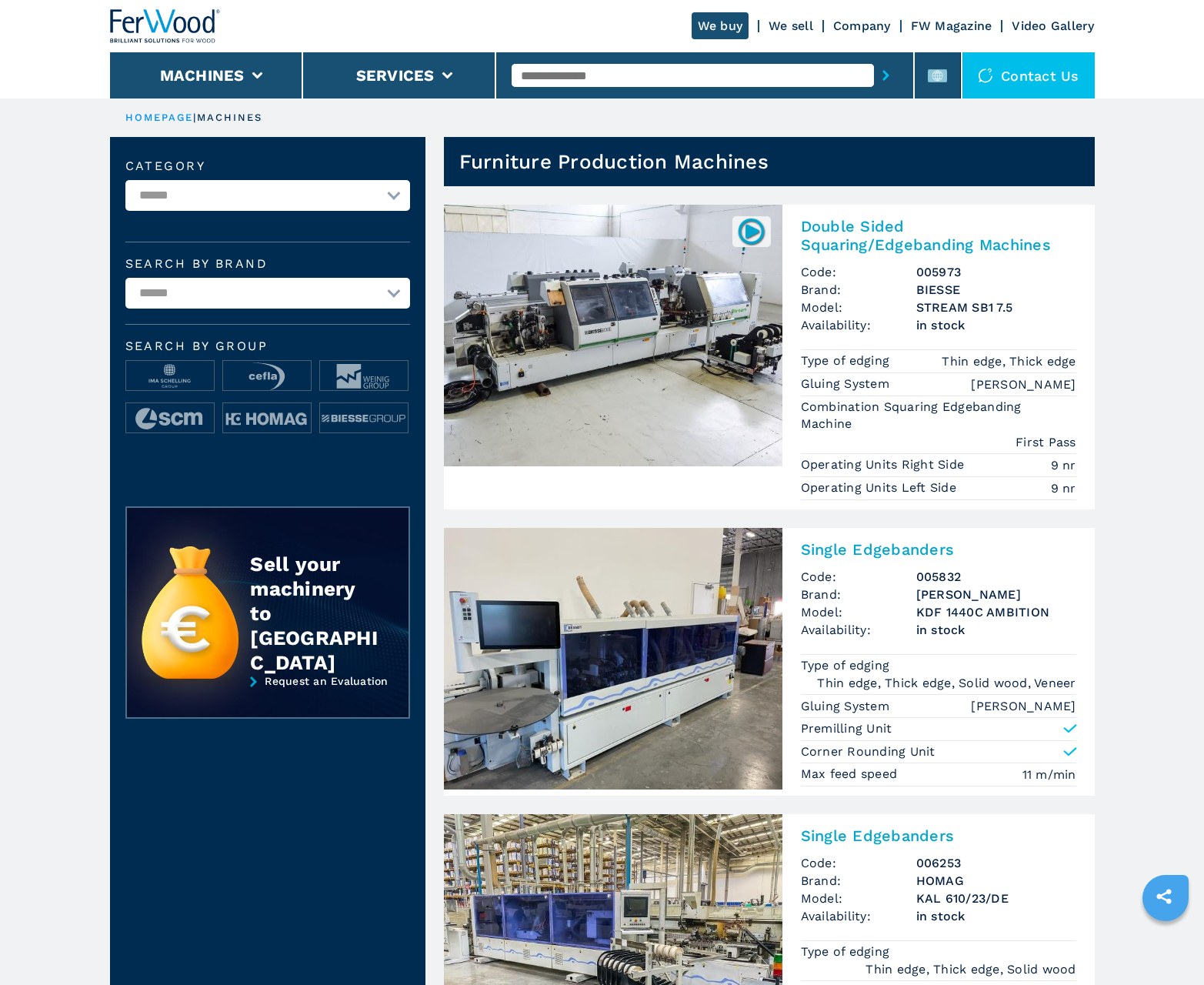
scroll to position [1539, 0]
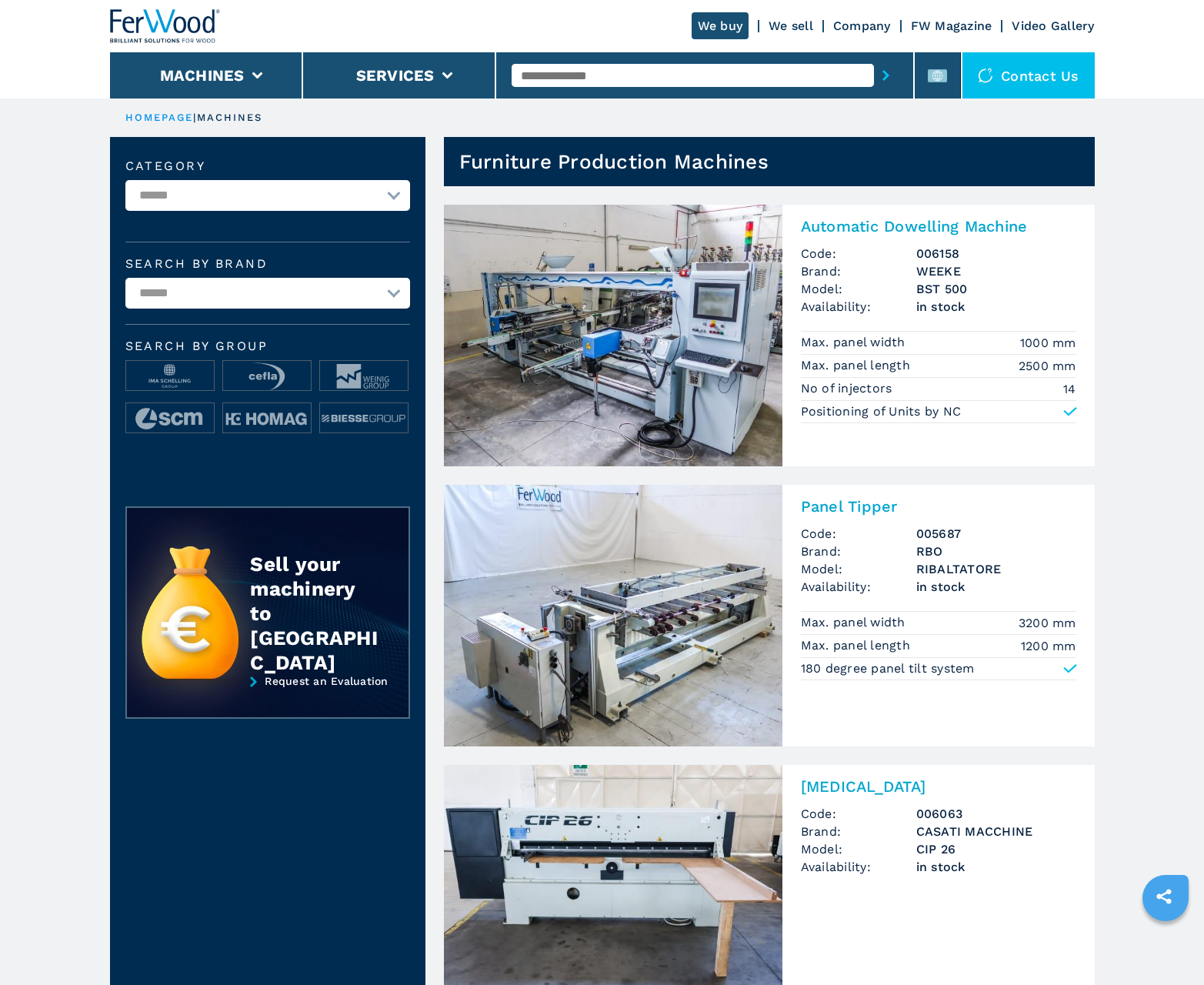
scroll to position [1539, 0]
